Goal: Book appointment/travel/reservation

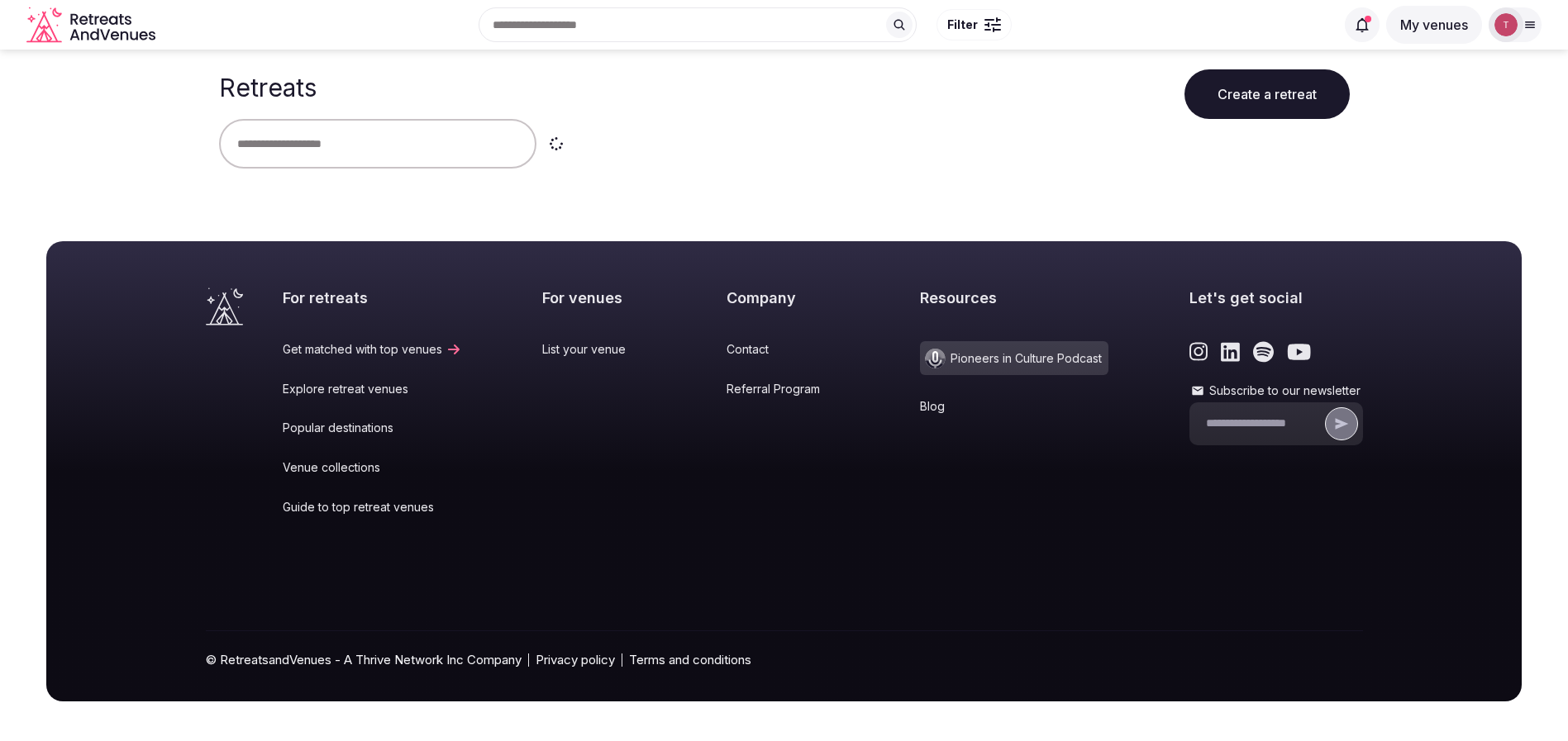
click at [337, 153] on input "text" at bounding box center [377, 144] width 317 height 49
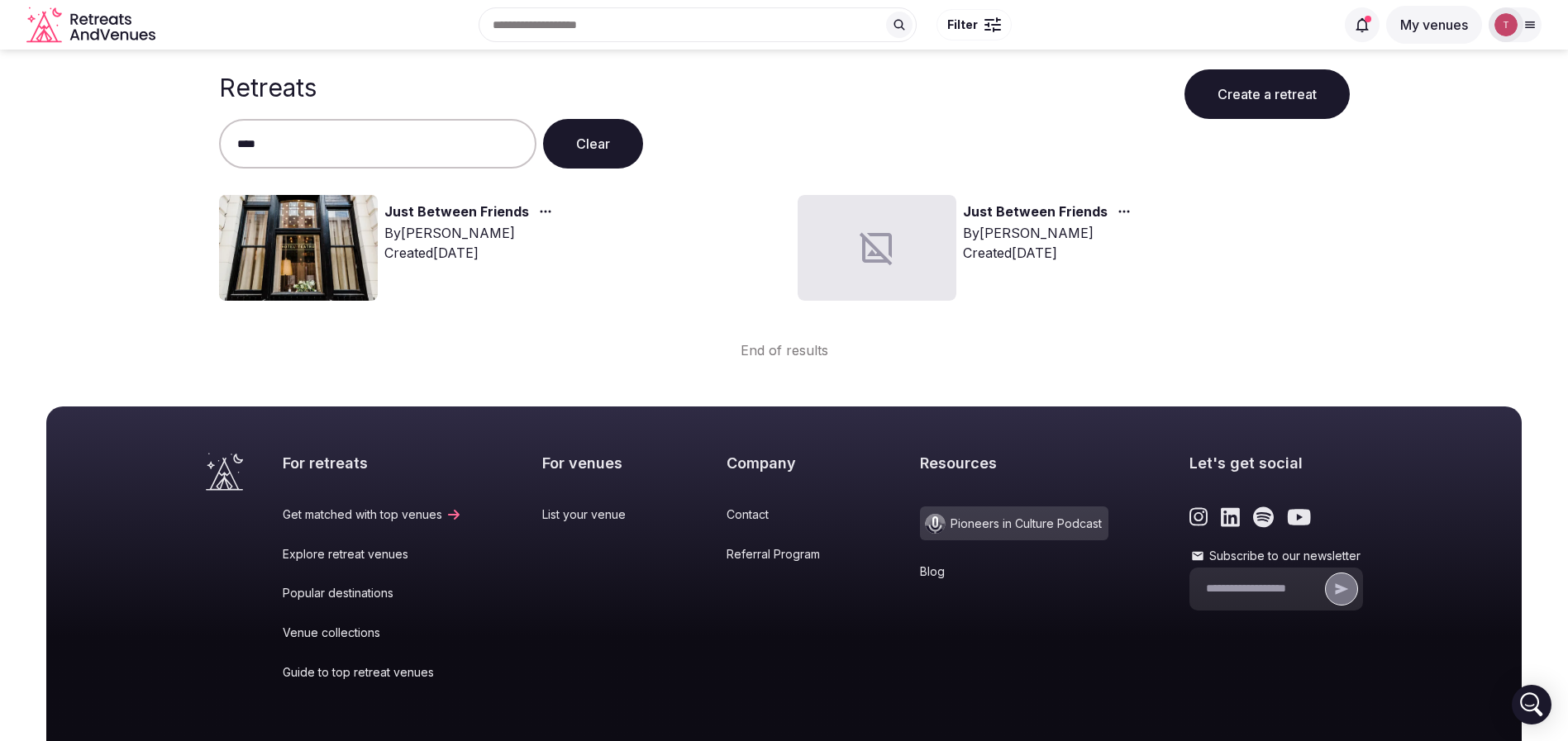
type input "****"
click at [315, 274] on img at bounding box center [298, 248] width 159 height 106
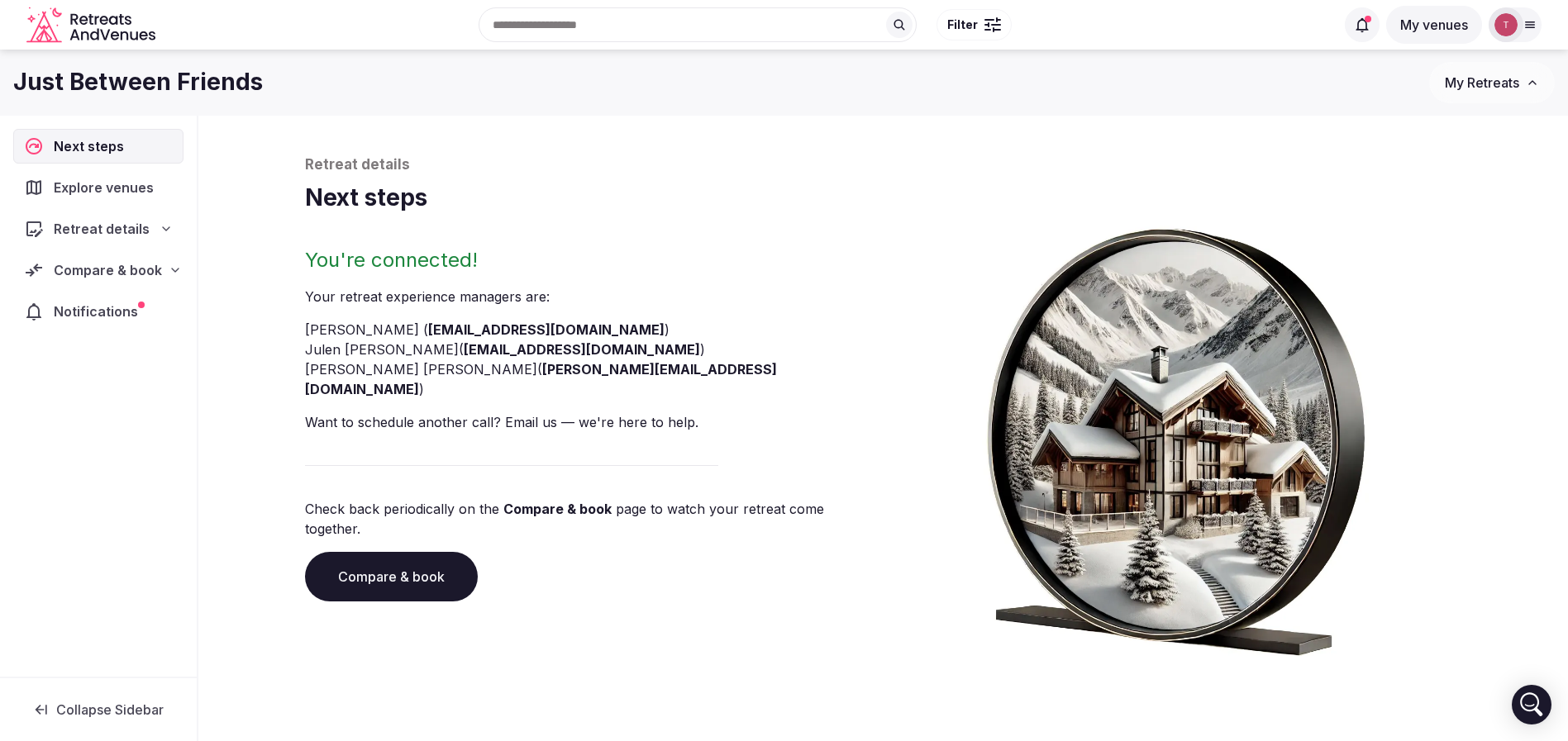
click at [439, 552] on link "Compare & book" at bounding box center [392, 577] width 173 height 49
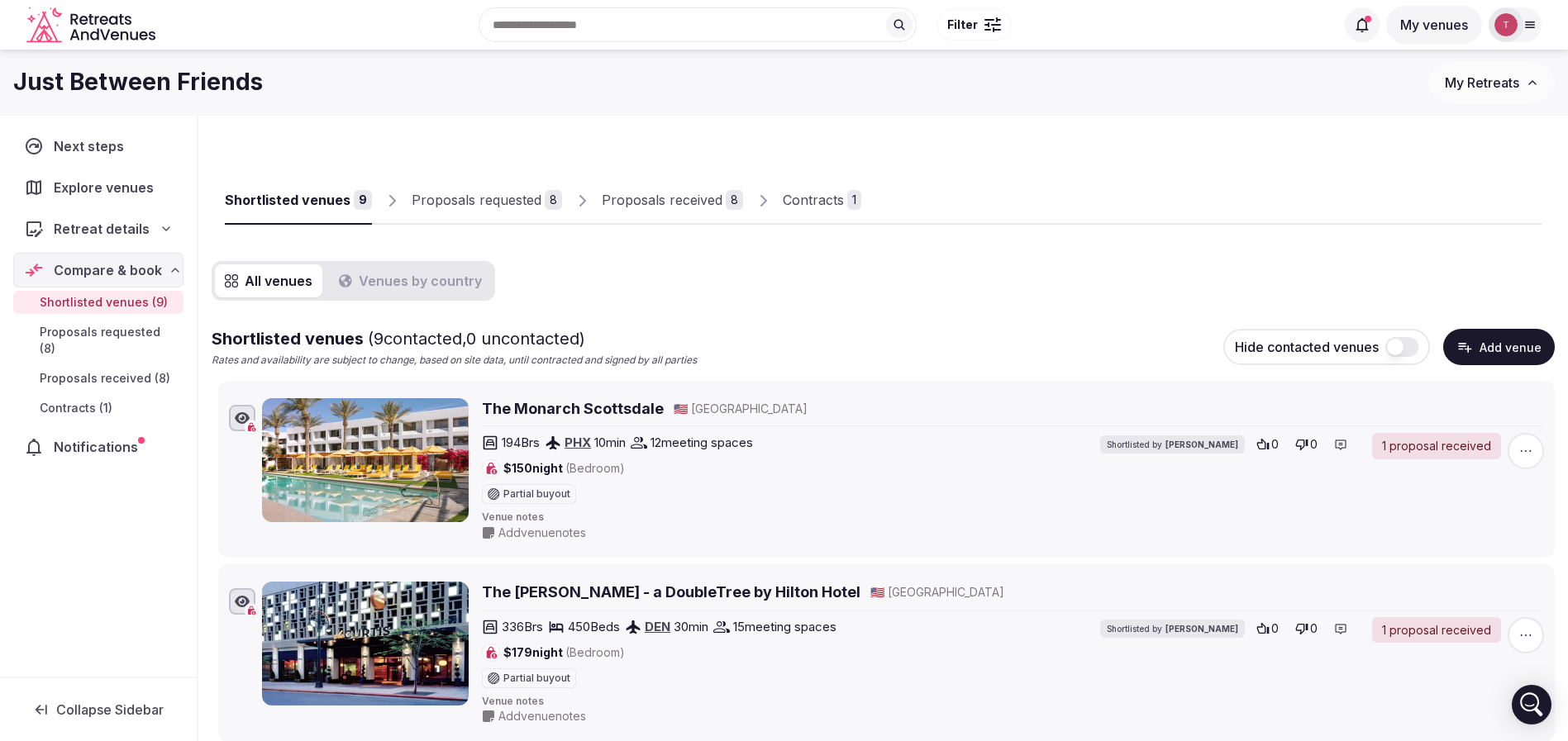
click at [847, 193] on div "1" at bounding box center [853, 201] width 14 height 20
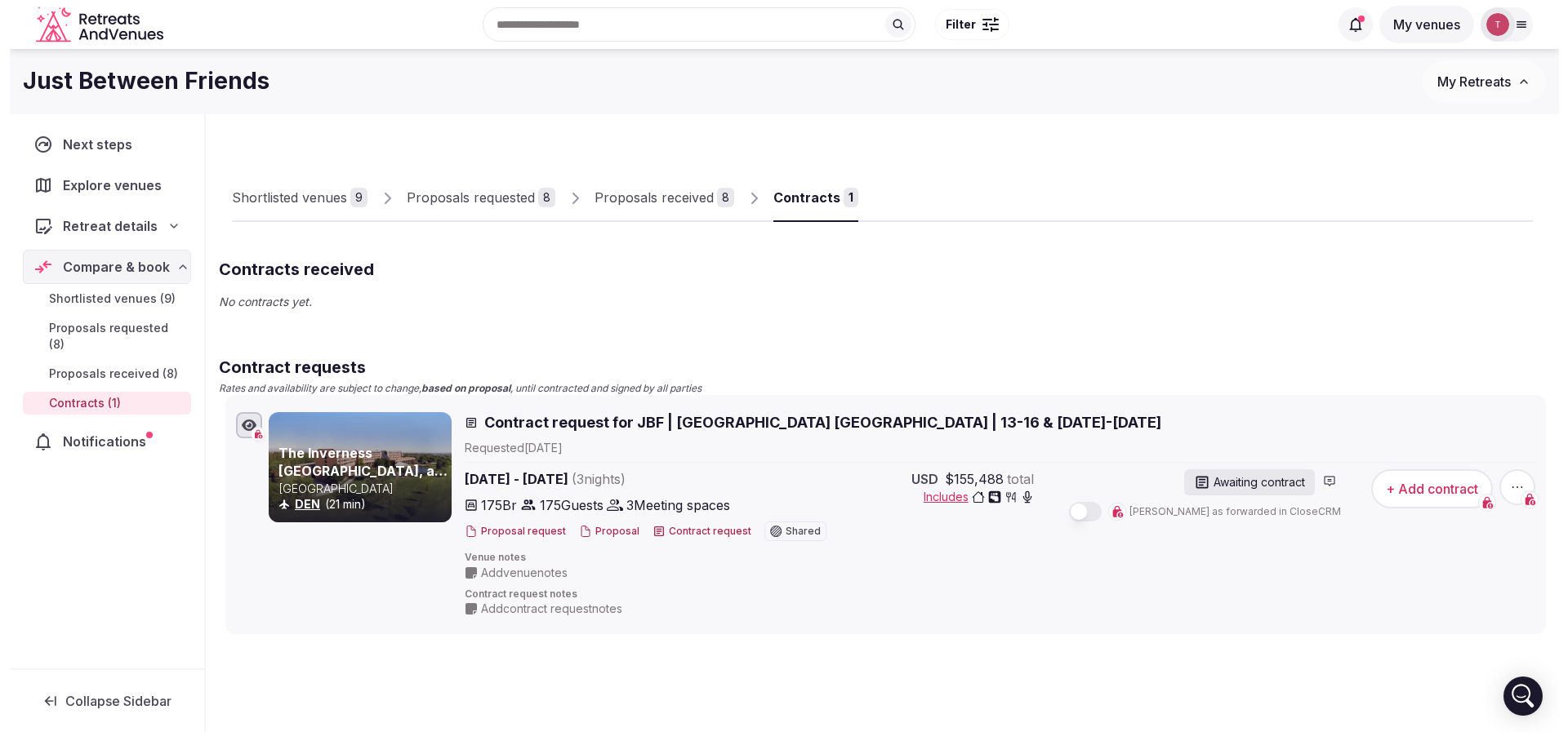
scroll to position [63, 0]
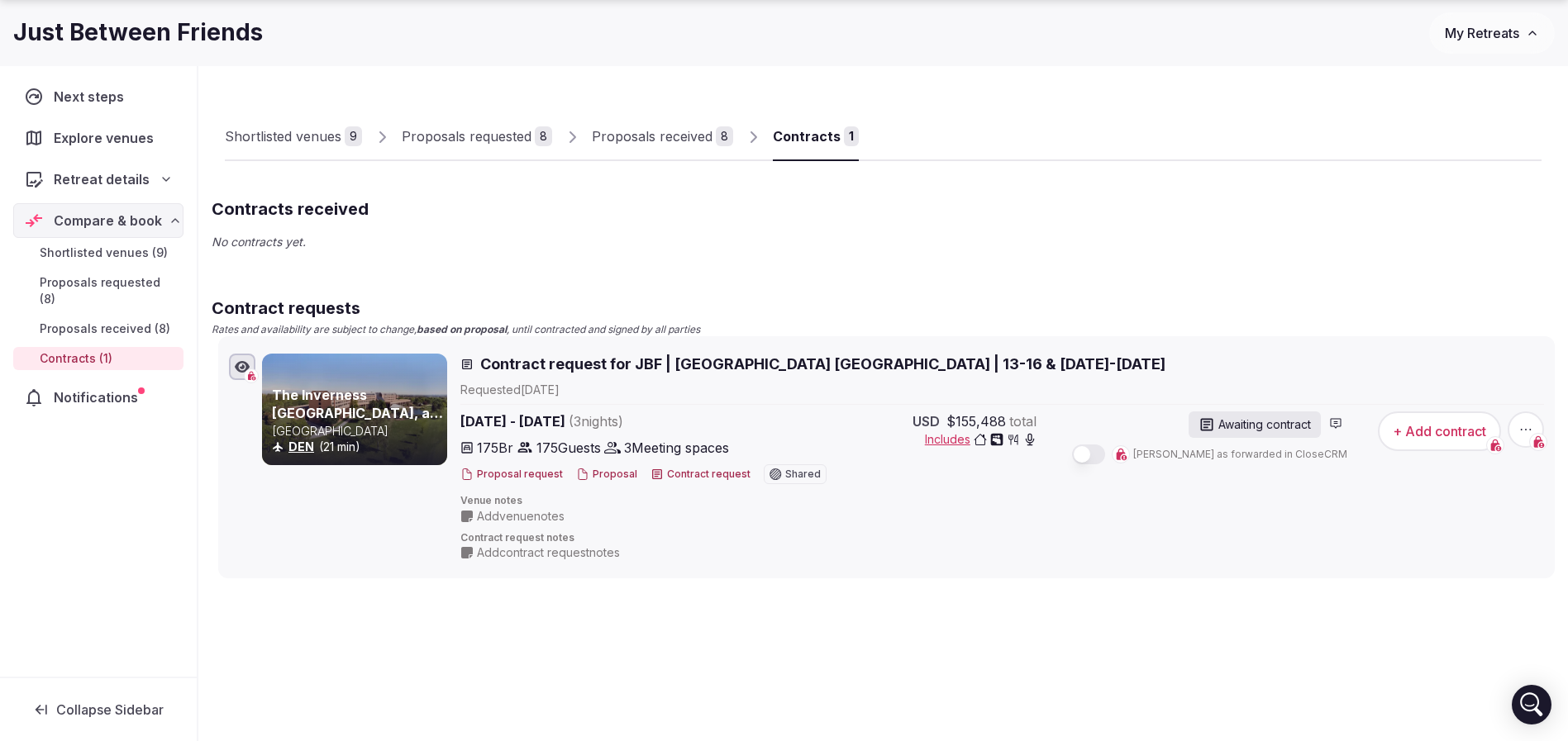
click at [579, 478] on icon at bounding box center [583, 474] width 14 height 14
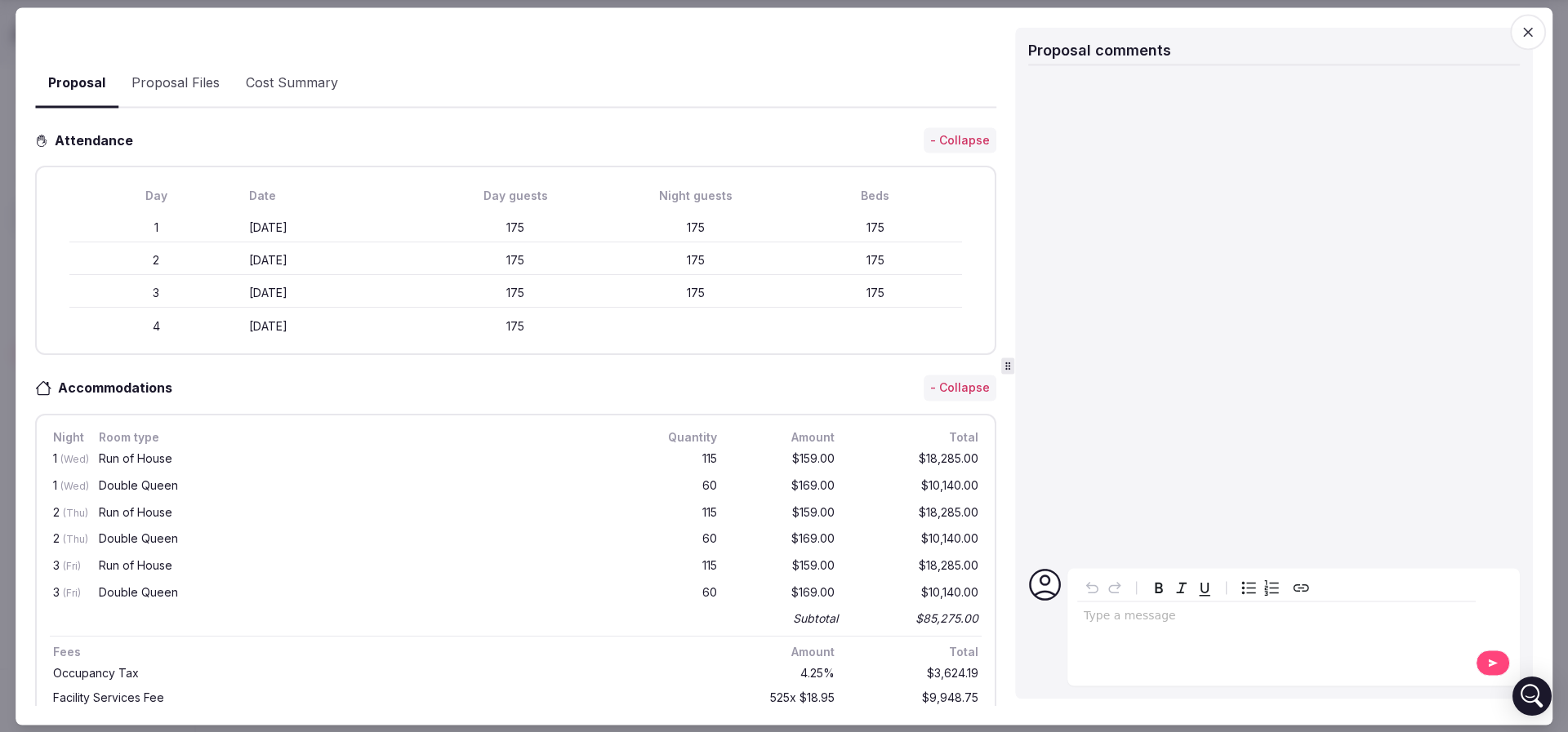
scroll to position [402, 0]
